Goal: Information Seeking & Learning: Learn about a topic

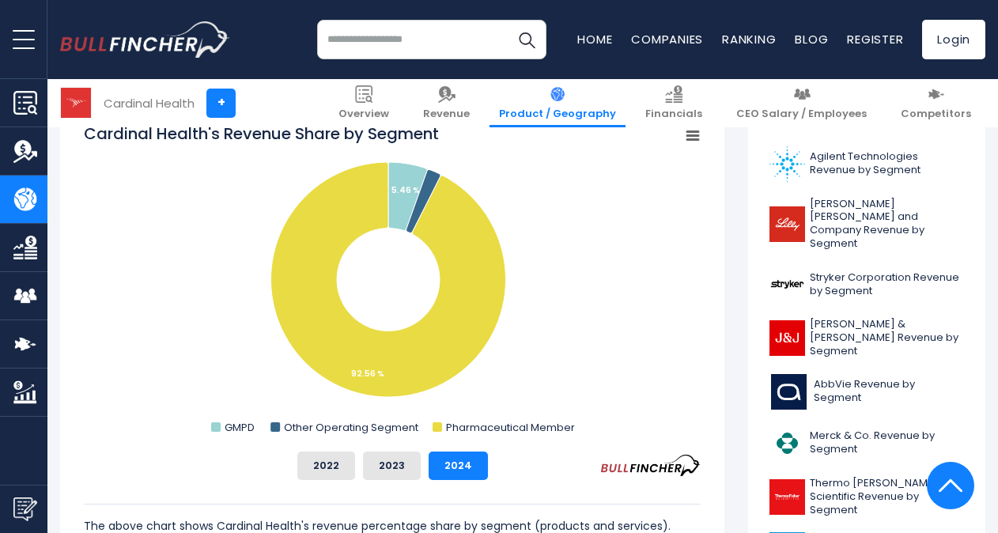
scroll to position [474, 0]
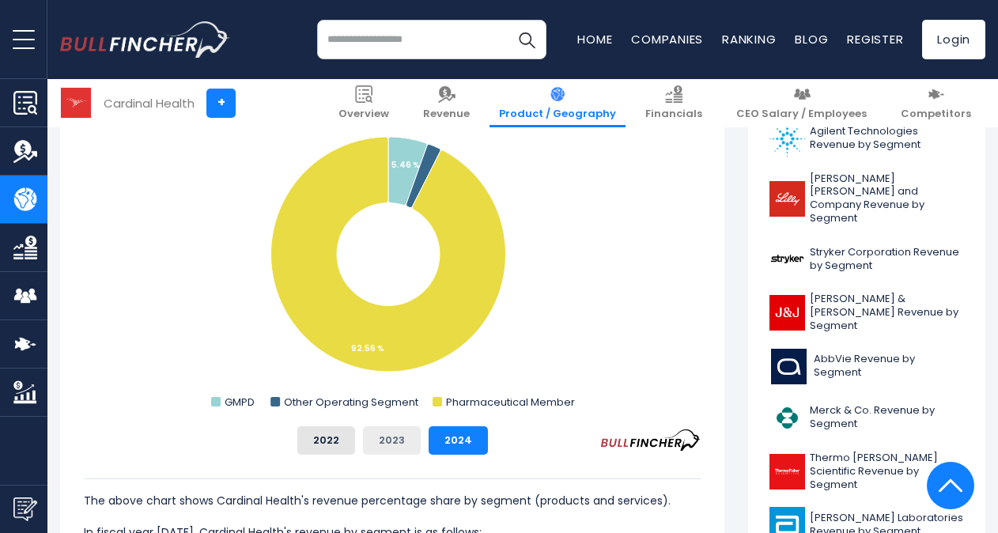
click at [400, 445] on button "2023" at bounding box center [392, 440] width 58 height 28
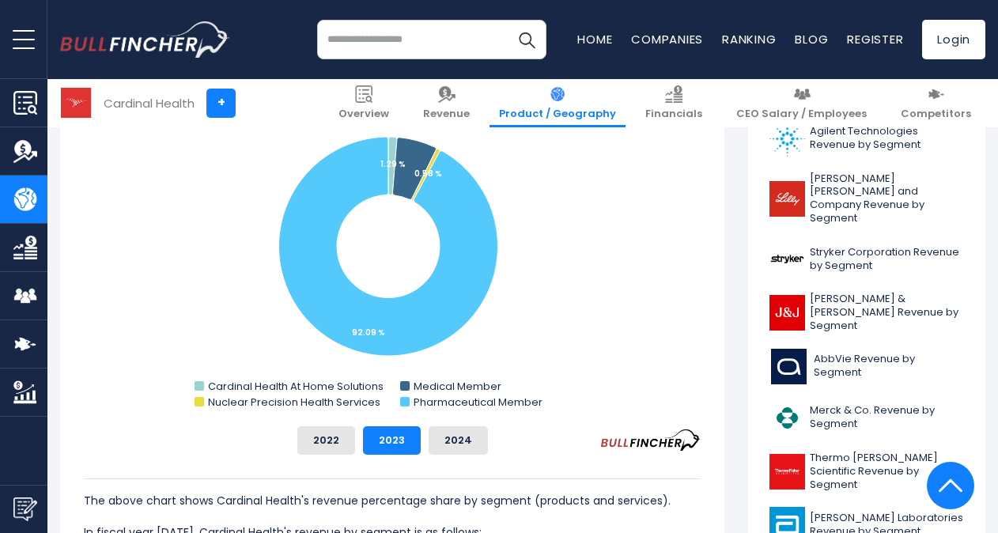
scroll to position [395, 0]
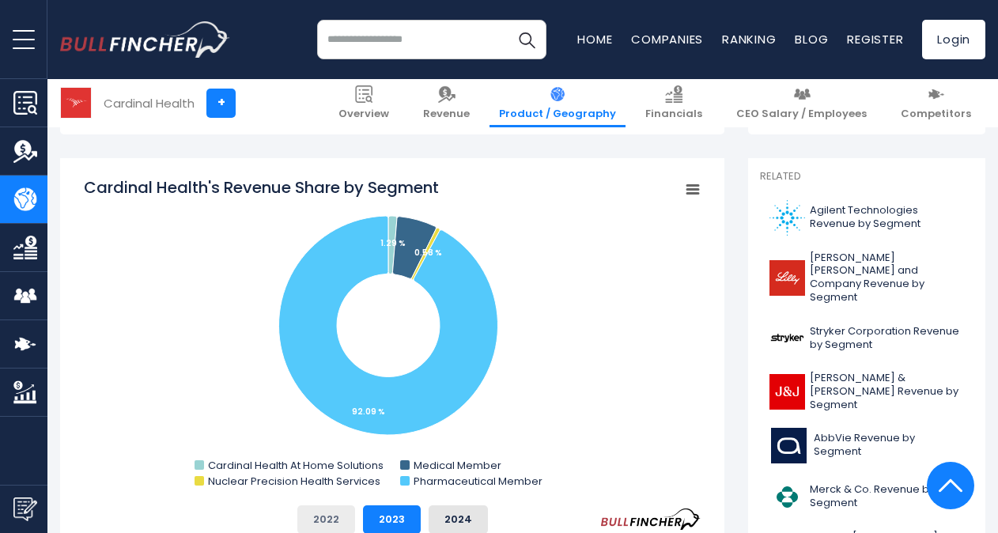
click at [336, 516] on button "2022" at bounding box center [326, 519] width 58 height 28
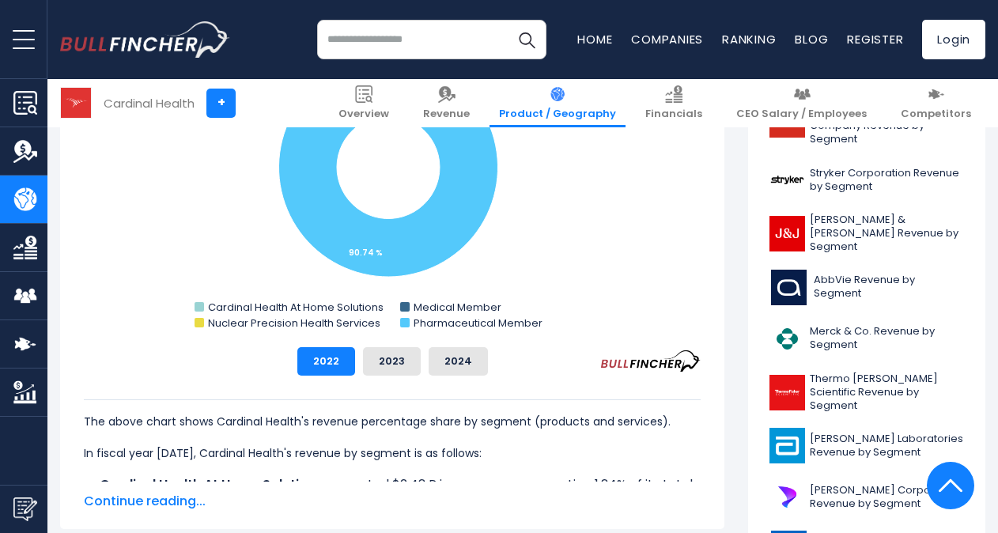
scroll to position [633, 0]
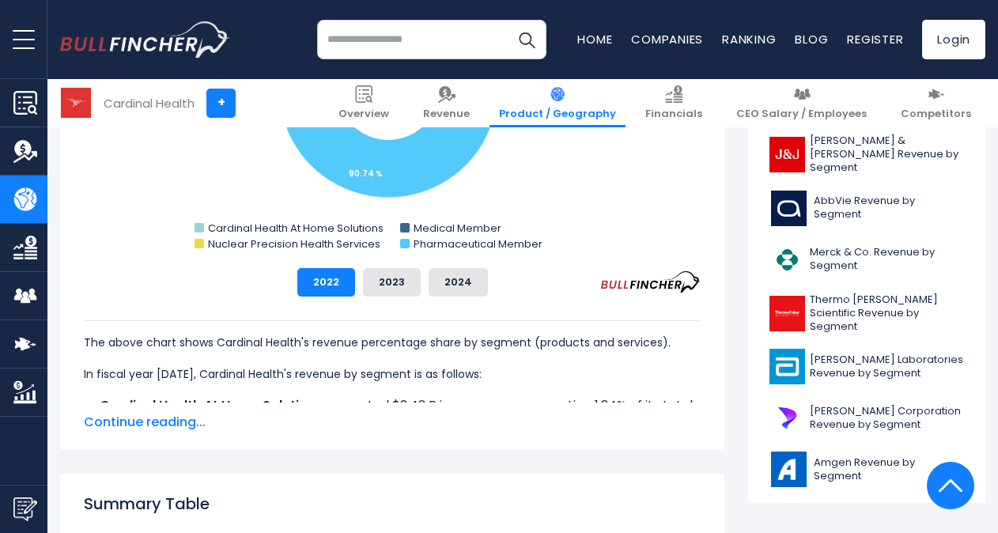
click at [159, 424] on span "Continue reading..." at bounding box center [392, 422] width 617 height 19
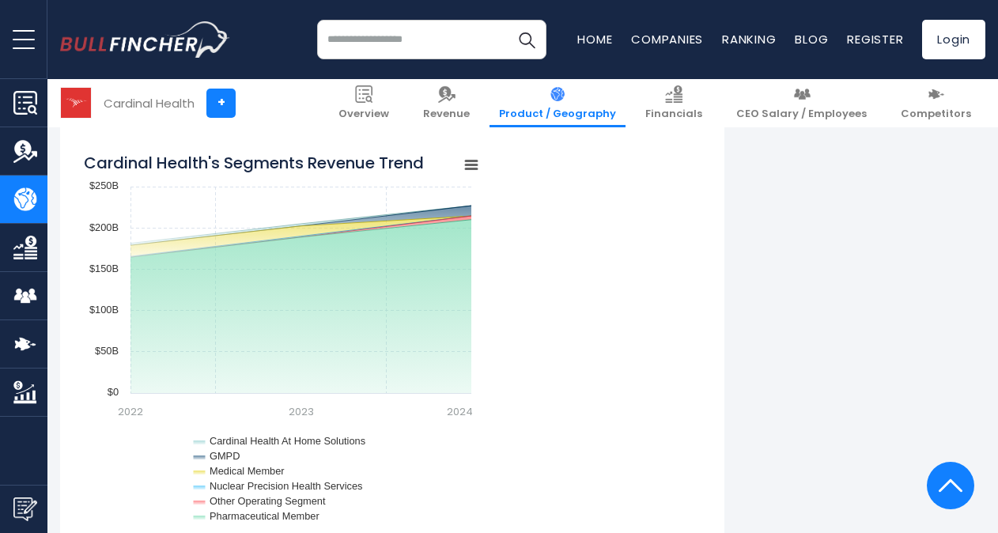
scroll to position [1740, 0]
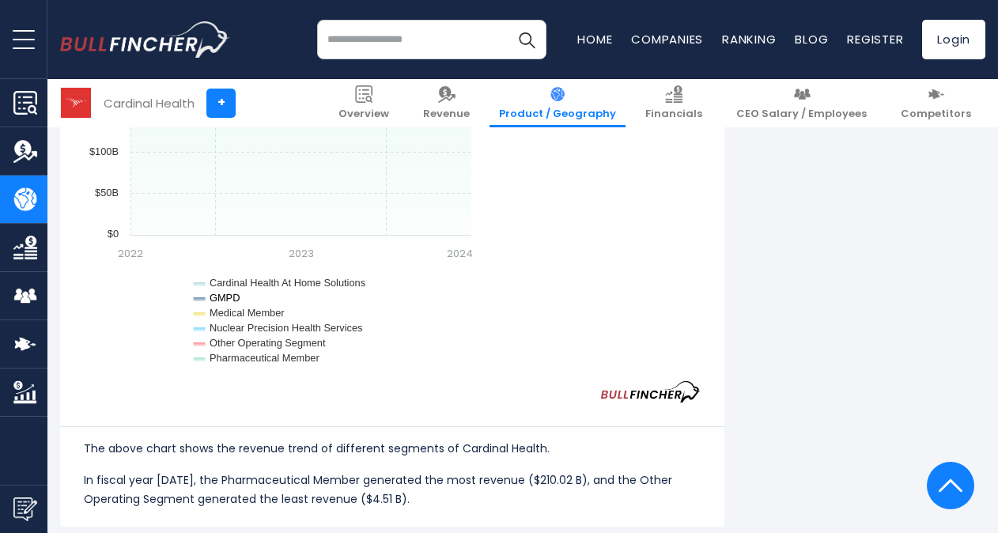
click at [226, 297] on text "GMPD" at bounding box center [225, 298] width 30 height 12
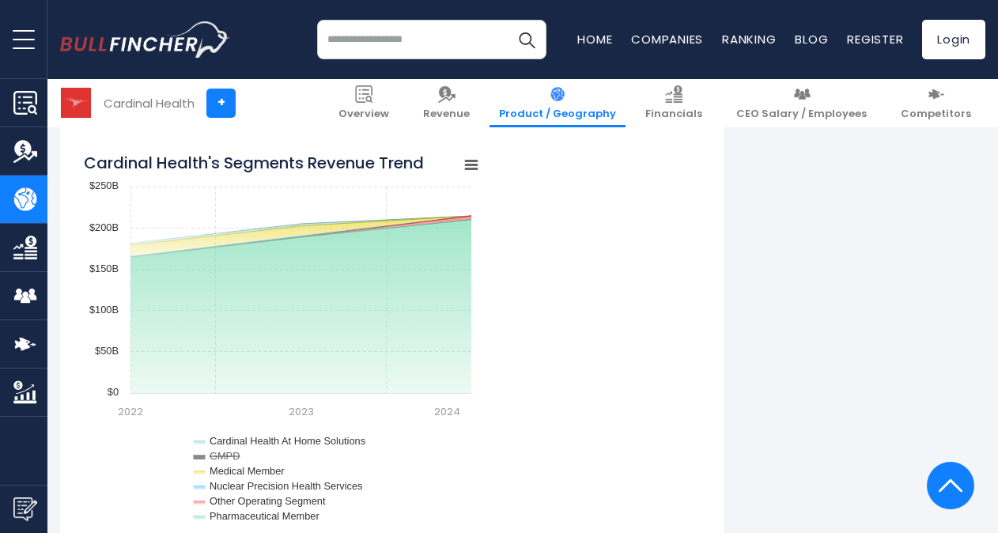
scroll to position [1661, 0]
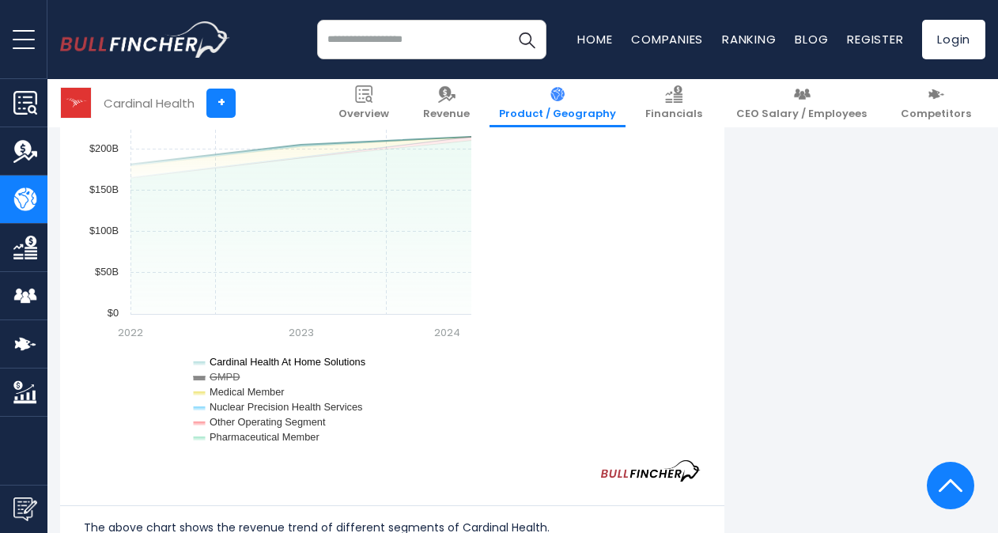
click at [239, 365] on text "Cardinal Health At Home Solutions" at bounding box center [288, 362] width 156 height 12
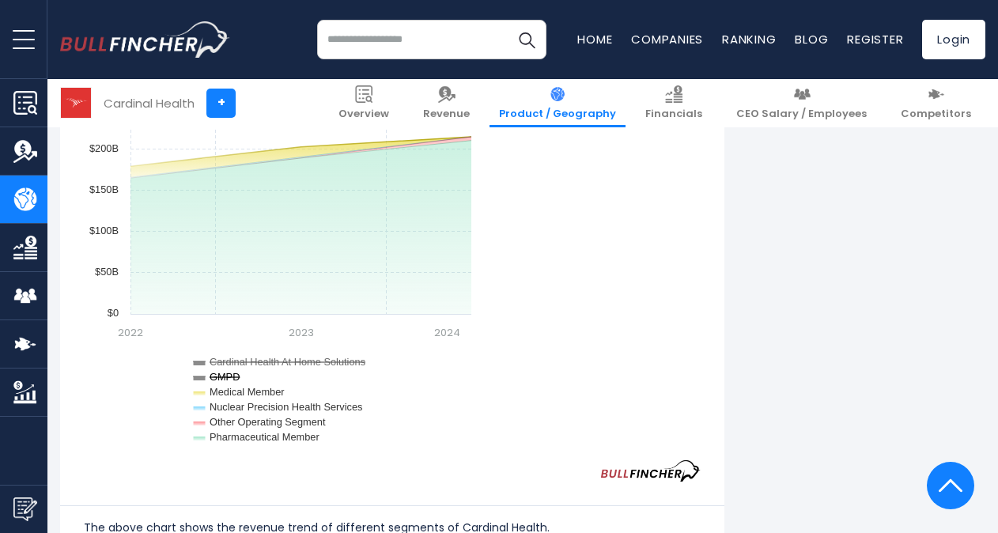
click at [225, 380] on text "GMPD" at bounding box center [225, 377] width 30 height 12
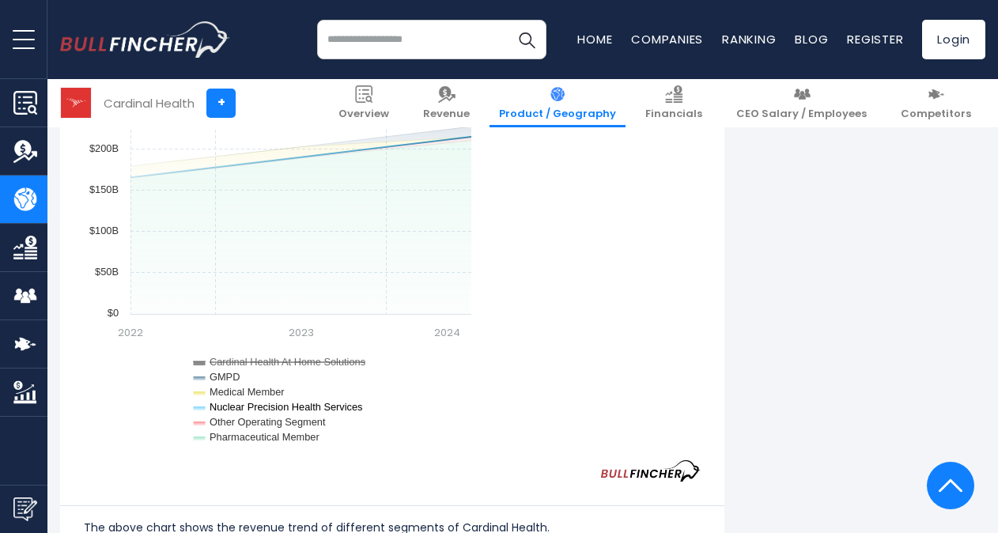
click at [224, 408] on text "Nuclear Precision Health Services" at bounding box center [286, 407] width 153 height 12
click at [231, 422] on text "Other Operating Segment" at bounding box center [268, 422] width 116 height 12
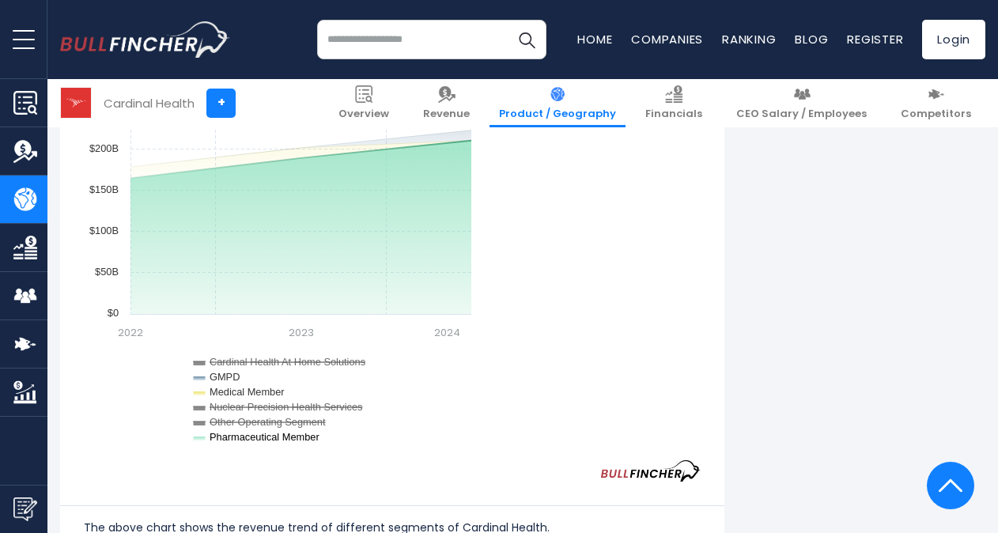
click at [234, 435] on text "Pharmaceutical Member" at bounding box center [265, 437] width 110 height 12
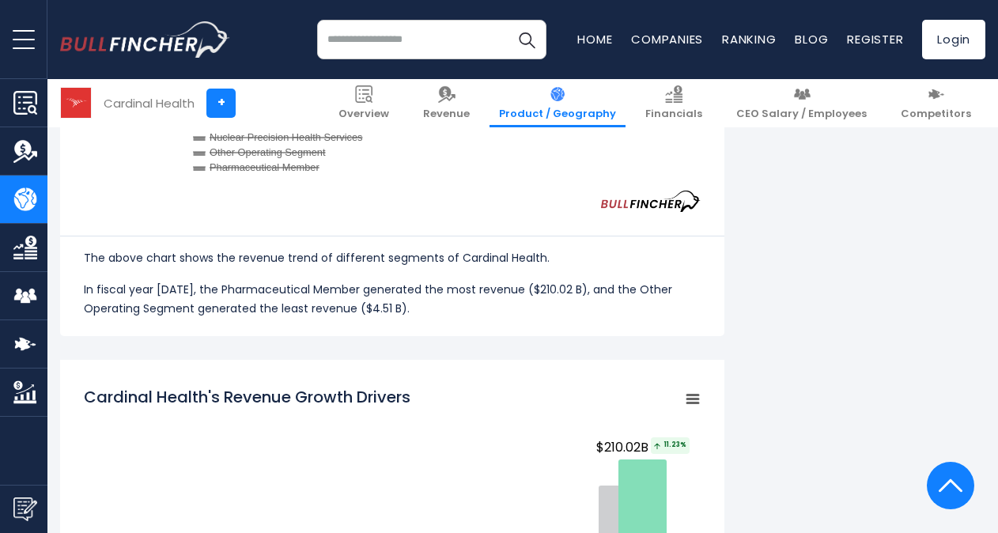
scroll to position [1819, 0]
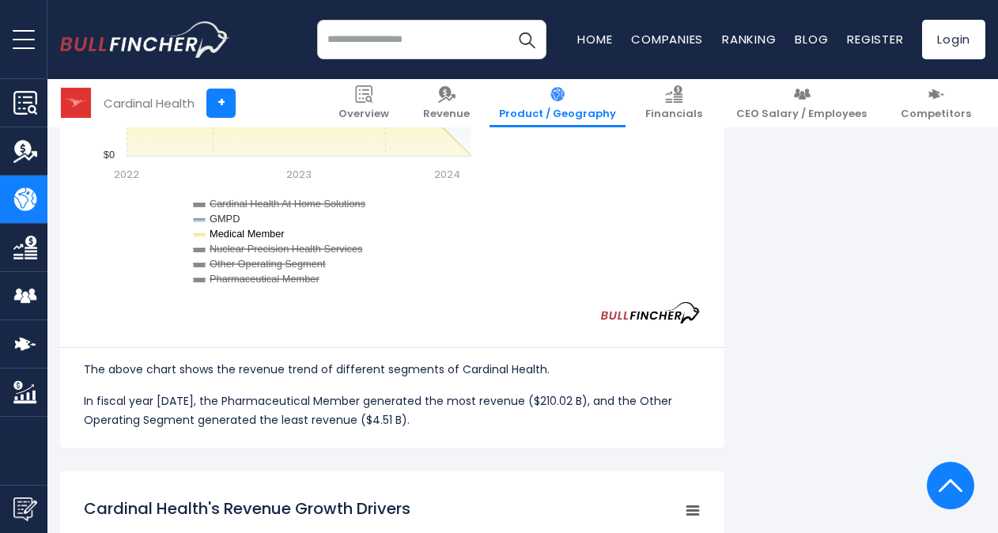
click at [253, 231] on text "Medical Member" at bounding box center [247, 234] width 75 height 12
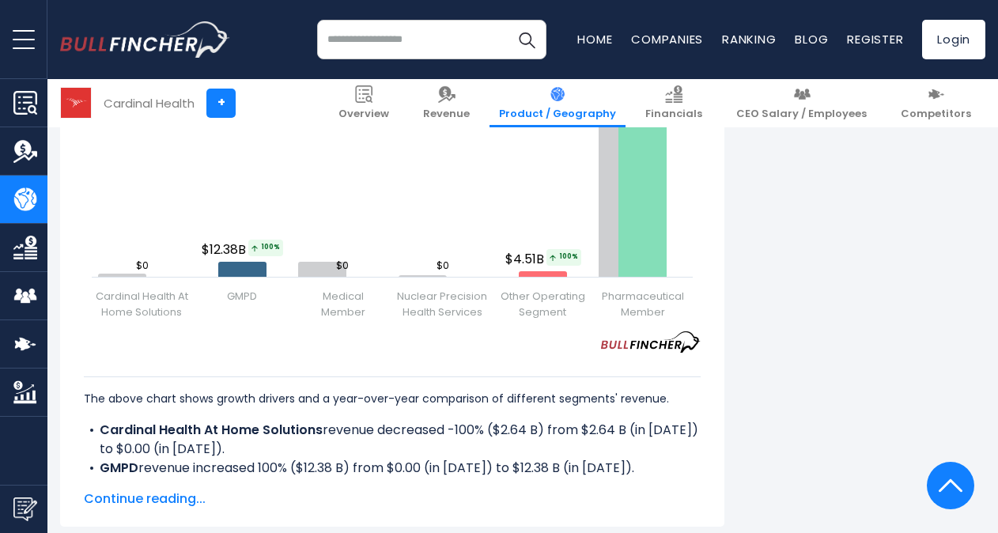
scroll to position [2451, 0]
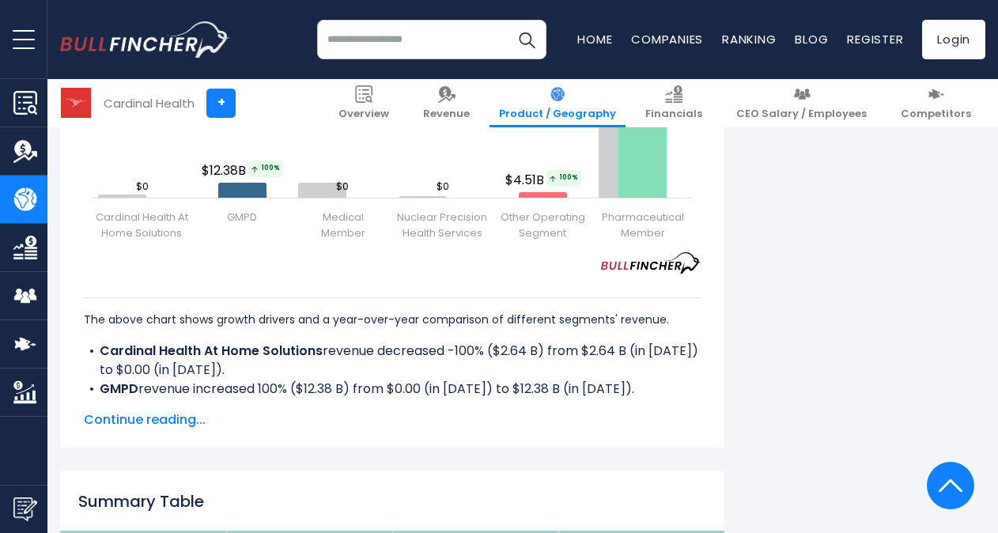
click at [201, 421] on span "Continue reading..." at bounding box center [392, 419] width 617 height 19
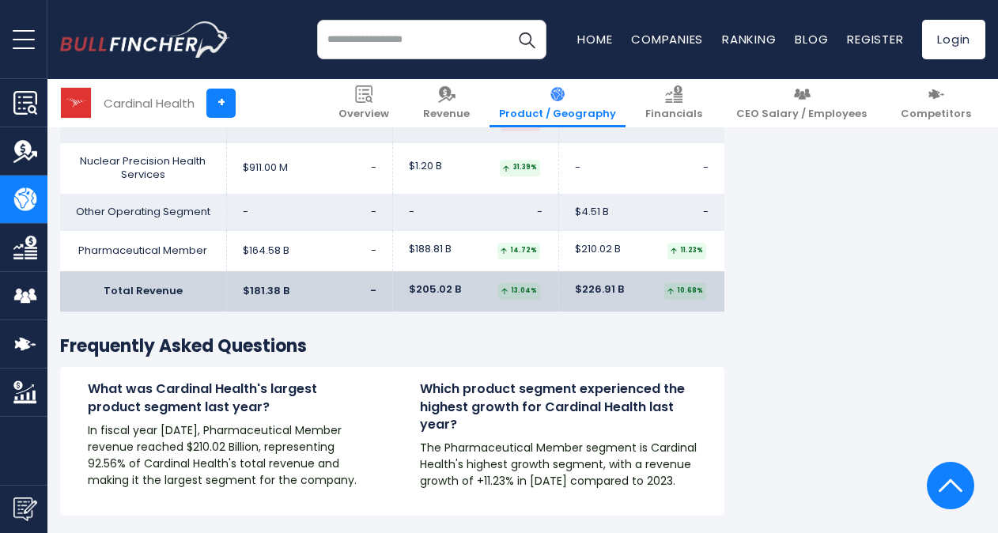
scroll to position [3163, 0]
